Goal: Transaction & Acquisition: Purchase product/service

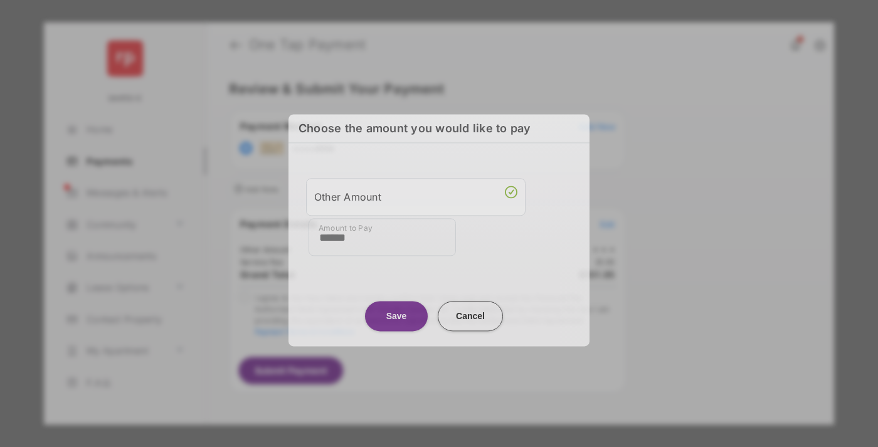
type input "******"
click at [396, 312] on button "Save" at bounding box center [396, 316] width 63 height 30
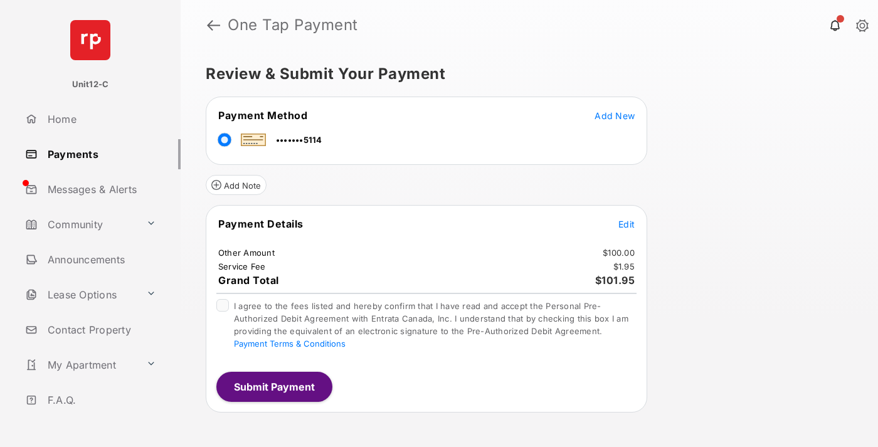
click at [627, 224] on span "Edit" at bounding box center [626, 224] width 16 height 11
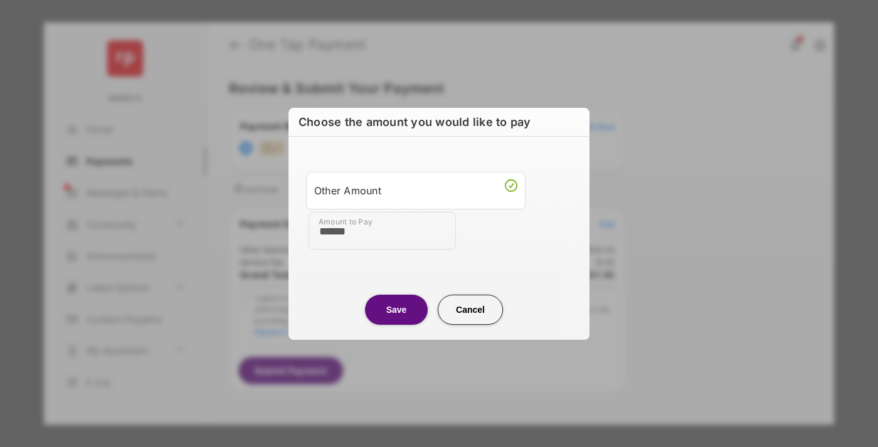
click at [396, 309] on button "Save" at bounding box center [396, 310] width 63 height 30
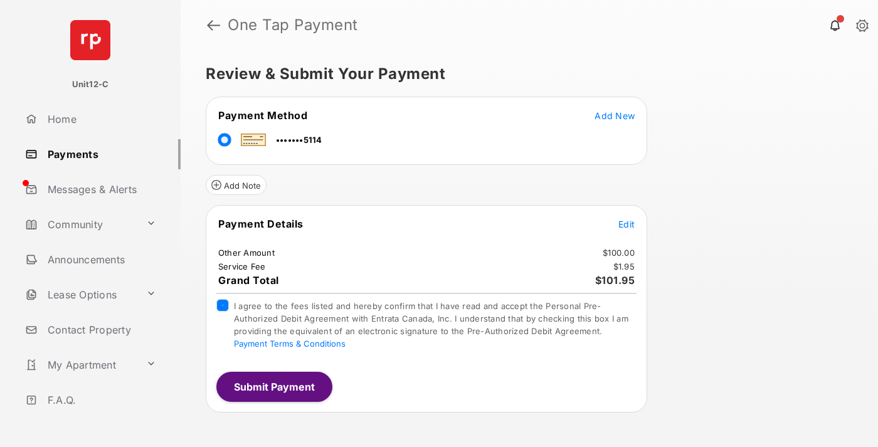
click at [273, 386] on button "Submit Payment" at bounding box center [274, 387] width 116 height 30
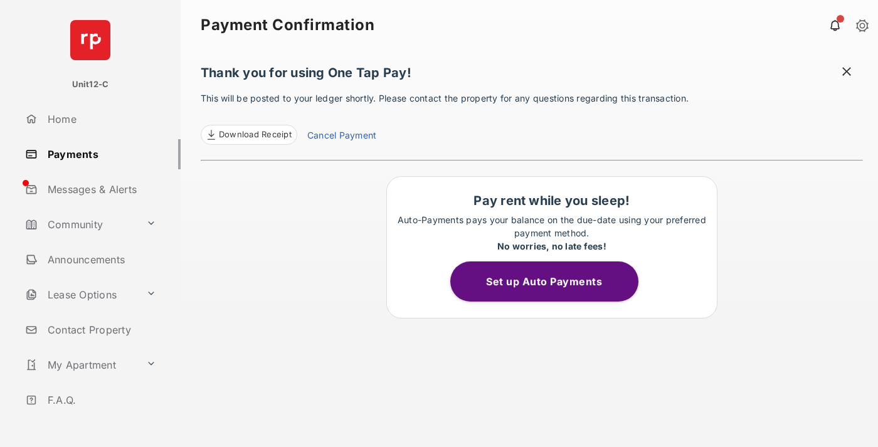
click at [847, 73] on span at bounding box center [847, 73] width 13 height 16
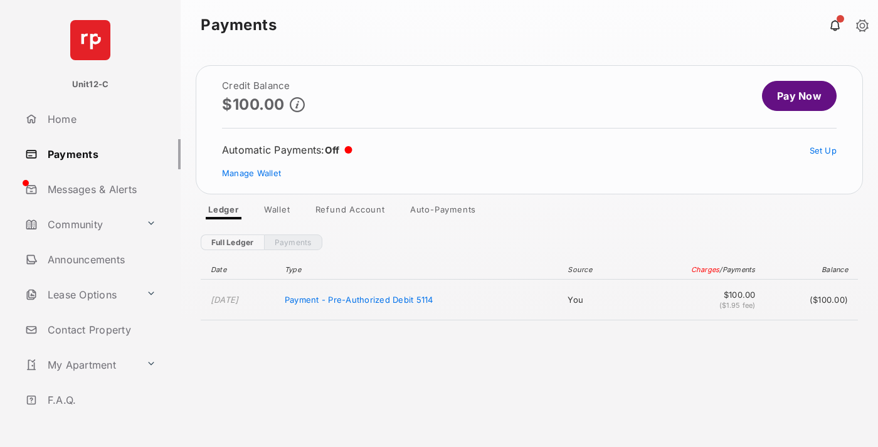
click at [252, 173] on link "Manage Wallet" at bounding box center [251, 173] width 59 height 10
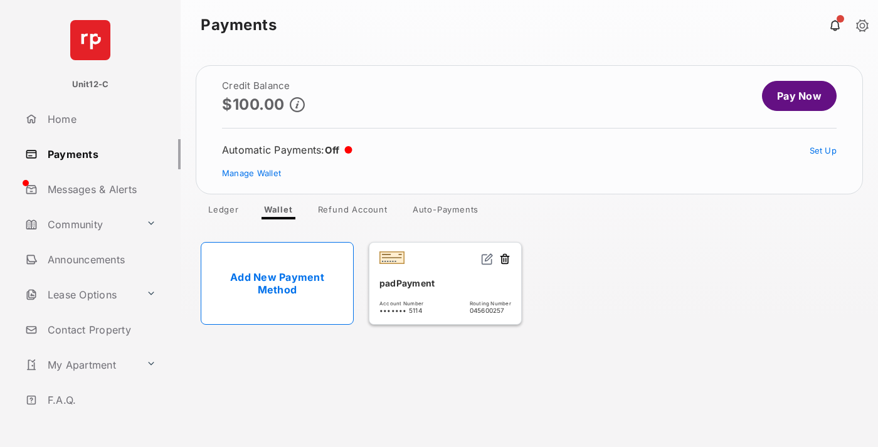
click at [505, 260] on button at bounding box center [505, 260] width 13 height 14
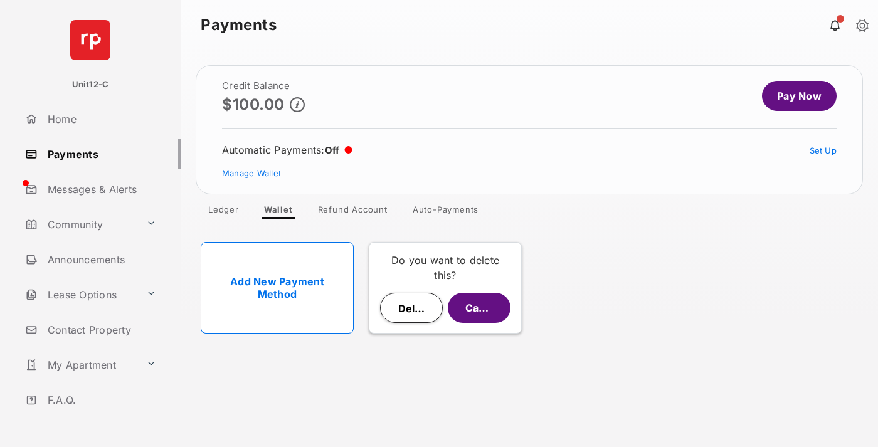
click at [411, 308] on button "Delete" at bounding box center [411, 308] width 63 height 30
